Goal: Navigation & Orientation: Understand site structure

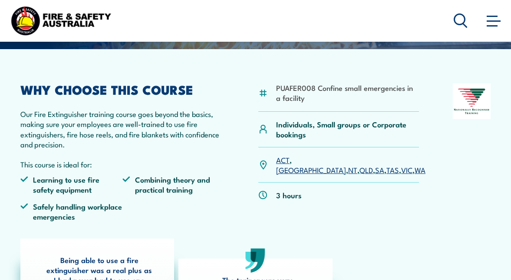
scroll to position [87, 0]
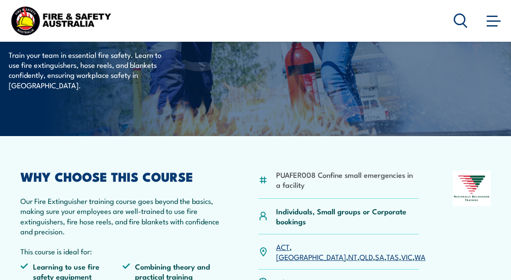
click at [66, 20] on img at bounding box center [61, 20] width 104 height 34
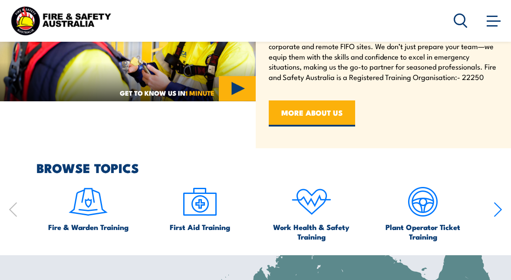
scroll to position [260, 0]
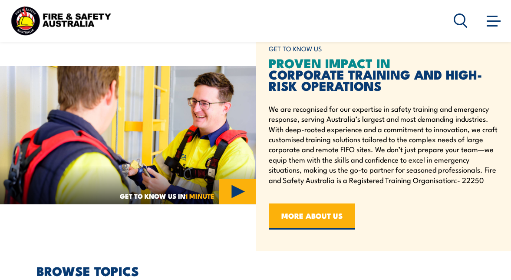
click at [74, 22] on img at bounding box center [61, 20] width 104 height 34
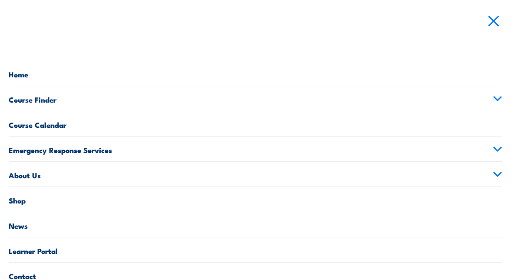
click at [108, 53] on nav "Courses Course Calendar Emergency Response Services Services Overview Emergency…" at bounding box center [255, 140] width 511 height 280
click at [486, 19] on link at bounding box center [493, 20] width 17 height 17
